Goal: Information Seeking & Learning: Learn about a topic

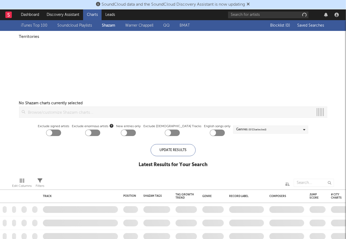
checkbox input "true"
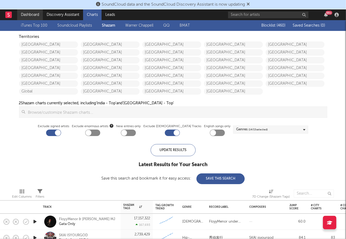
click at [26, 14] on link "Dashboard" at bounding box center [30, 14] width 26 height 11
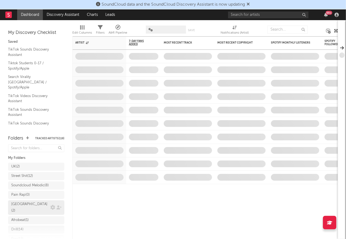
scroll to position [103, 0]
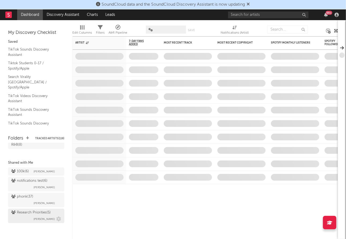
click at [18, 216] on div "Research Priorities ( 5 ) Brendan Condron" at bounding box center [36, 215] width 50 height 13
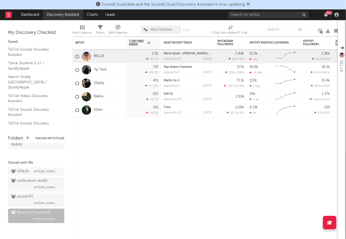
click at [72, 18] on link "Discovery Assistant" at bounding box center [63, 14] width 40 height 11
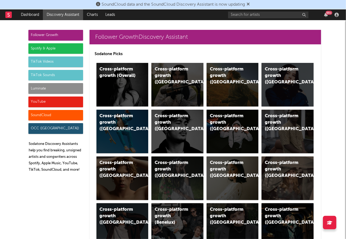
click at [46, 88] on div "Luminate" at bounding box center [55, 88] width 55 height 11
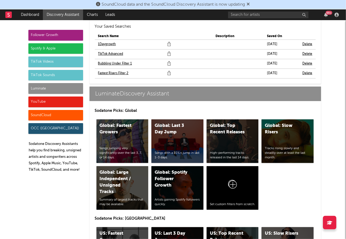
scroll to position [2448, 0]
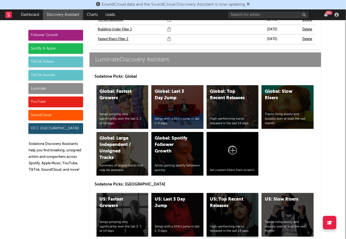
click at [237, 199] on div "US: Top Recent Releases High-performing tracks released in the last 14 days." at bounding box center [233, 214] width 52 height 43
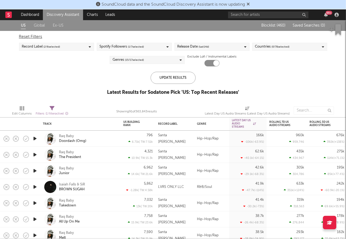
click at [215, 49] on div "Release Date (last 14 d)" at bounding box center [212, 47] width 75 height 8
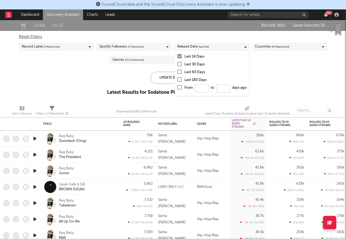
click at [180, 88] on div at bounding box center [180, 87] width 4 height 4
click at [178, 88] on input "From to days ago" at bounding box center [178, 89] width 0 height 9
click at [204, 90] on input "From to days ago" at bounding box center [201, 88] width 13 height 8
type input "0"
click at [162, 77] on div "Update Results" at bounding box center [173, 78] width 45 height 12
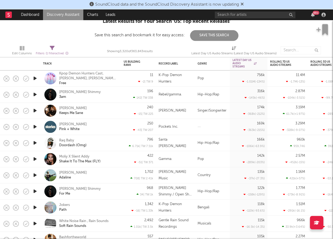
click at [247, 10] on div "99 +" at bounding box center [270, 14] width 113 height 11
click at [242, 13] on input "text" at bounding box center [254, 15] width 81 height 7
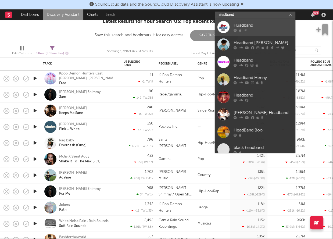
type input "h3adband"
click at [273, 26] on div "H3adband" at bounding box center [262, 25] width 59 height 6
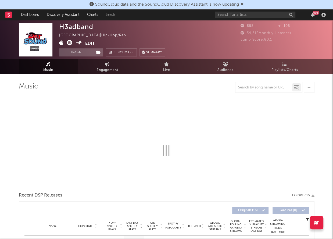
select select "1w"
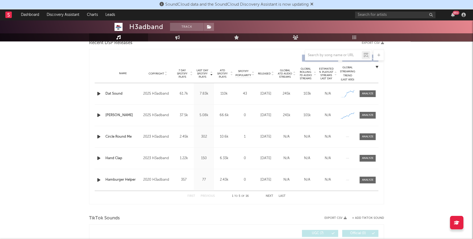
scroll to position [200, 0]
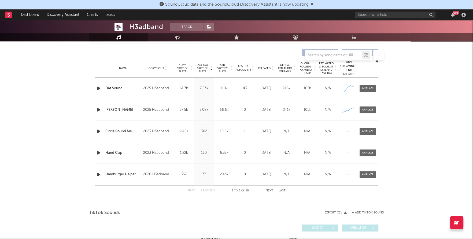
click at [346, 84] on div "Name Dat Sound Copyright 2025 H3adband Label H3adband Album Names Dat Sound Com…" at bounding box center [237, 88] width 284 height 21
click at [346, 89] on div at bounding box center [368, 88] width 12 height 4
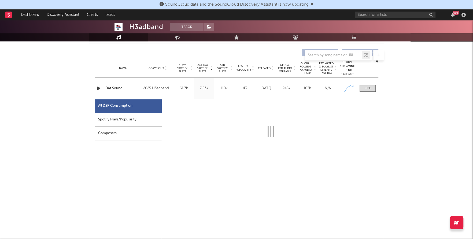
select select "1w"
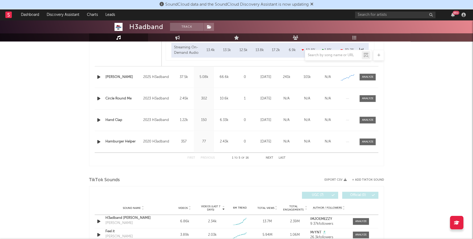
scroll to position [488, 0]
click at [346, 76] on div at bounding box center [368, 77] width 12 height 4
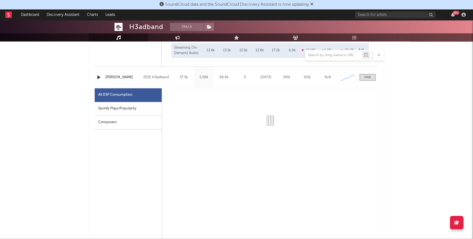
select select "1w"
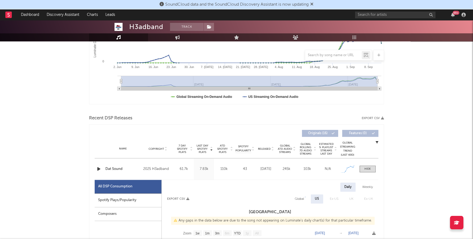
scroll to position [0, 0]
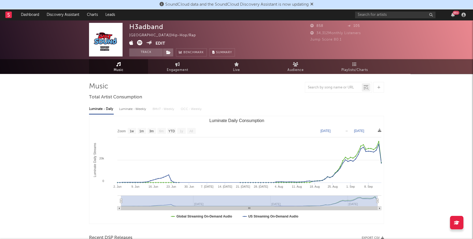
click at [140, 42] on icon at bounding box center [139, 42] width 5 height 5
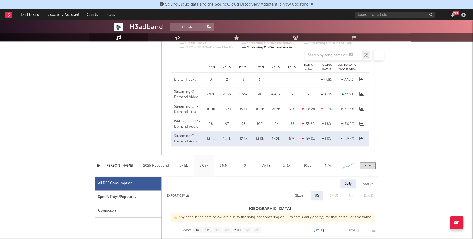
scroll to position [398, 0]
